Goal: Transaction & Acquisition: Purchase product/service

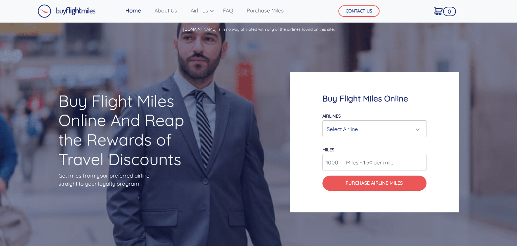
click at [392, 128] on div "Select Airline" at bounding box center [371, 129] width 91 height 13
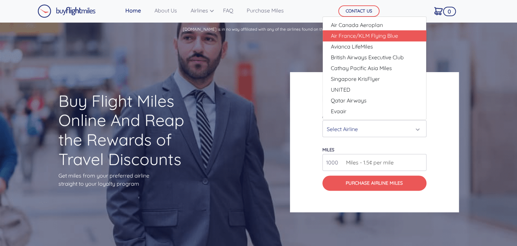
click at [363, 36] on span "Air France/KLM Flying Blue" at bounding box center [364, 36] width 67 height 8
select select "Air France/KLM Flying Blue"
type input "49000"
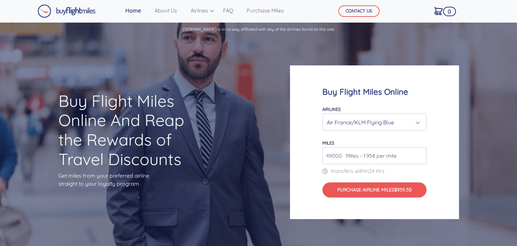
click at [363, 153] on span "Miles - 1.95¢ per mile" at bounding box center [369, 156] width 54 height 8
click at [343, 156] on span "Miles - 1.95¢ per mile" at bounding box center [369, 156] width 54 height 8
click at [341, 156] on input "49000" at bounding box center [374, 156] width 104 height 17
type input "5"
type input "100000"
